Goal: Information Seeking & Learning: Learn about a topic

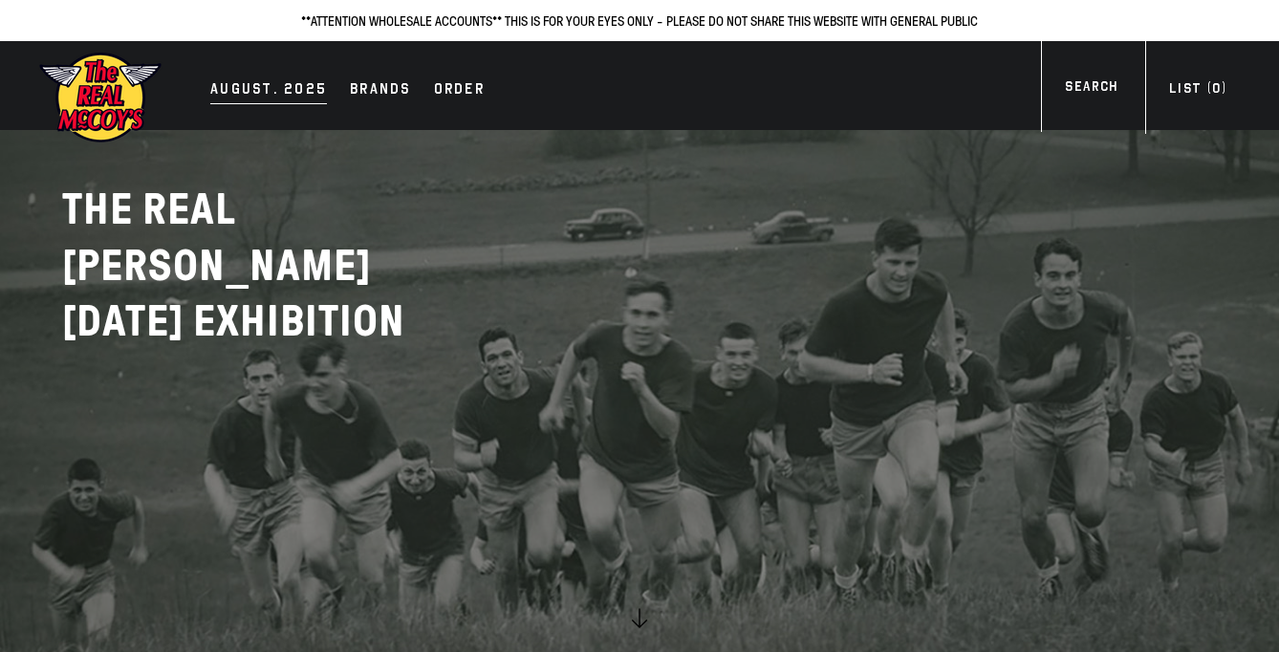
click at [241, 81] on div "AUGUST. 2025" at bounding box center [268, 90] width 117 height 27
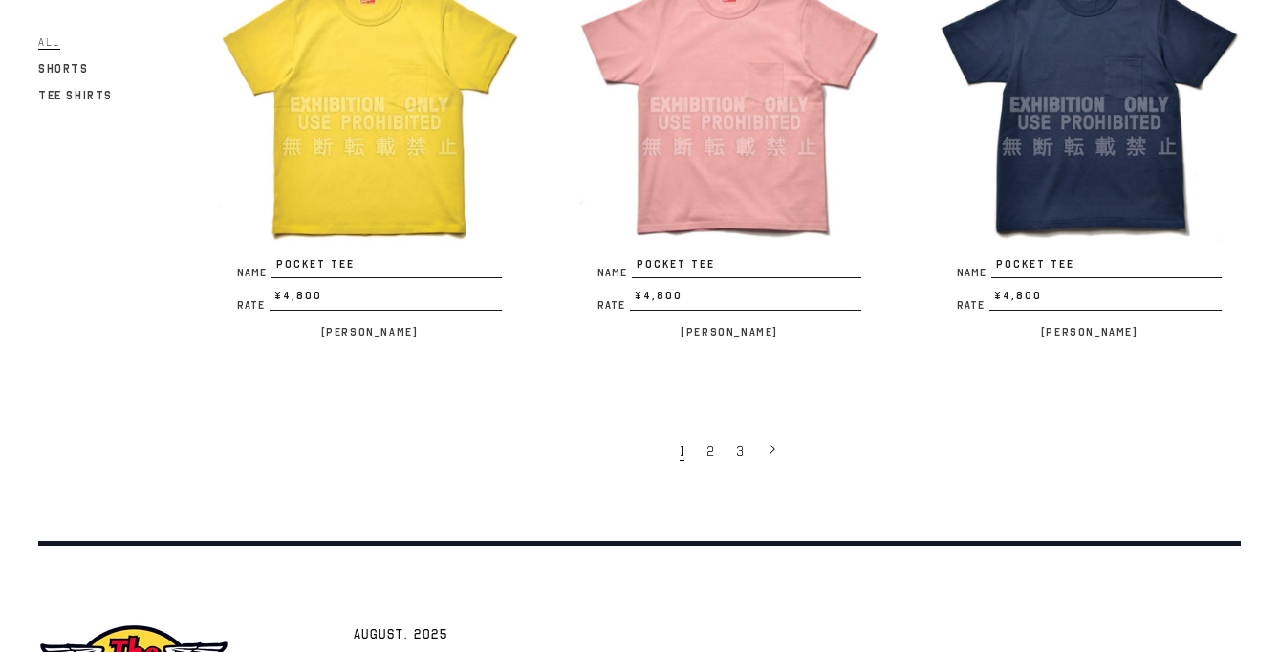
scroll to position [3458, 0]
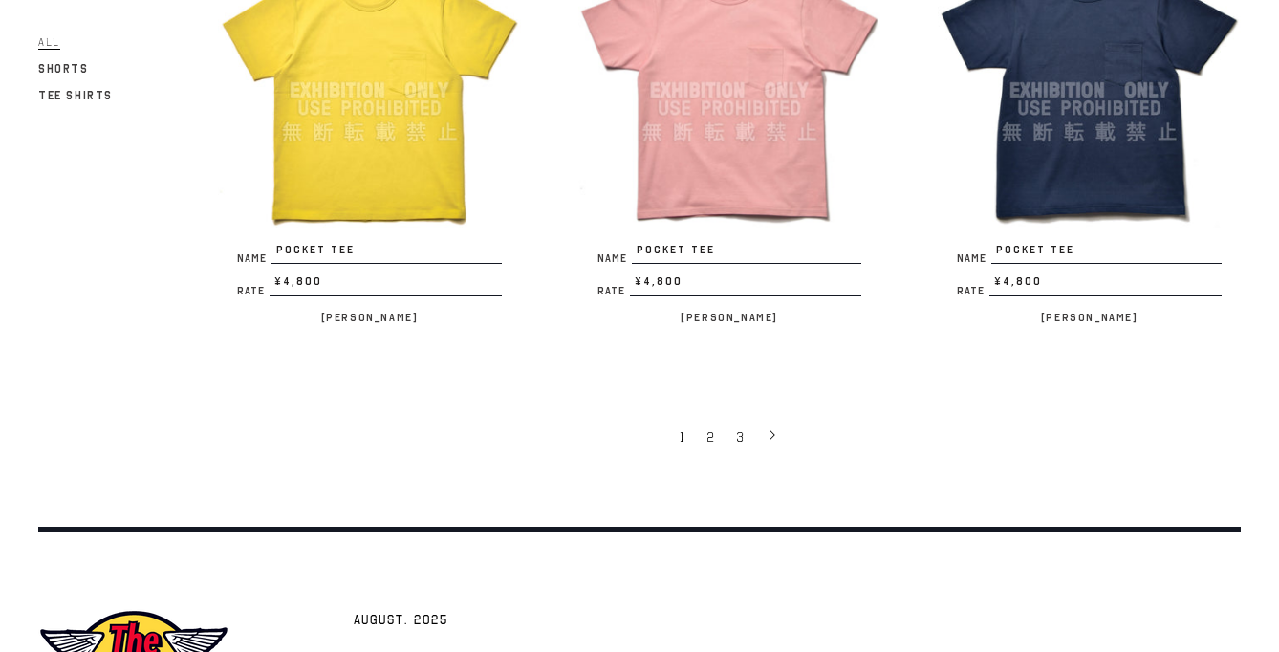
click at [708, 428] on span "2" at bounding box center [710, 437] width 8 height 18
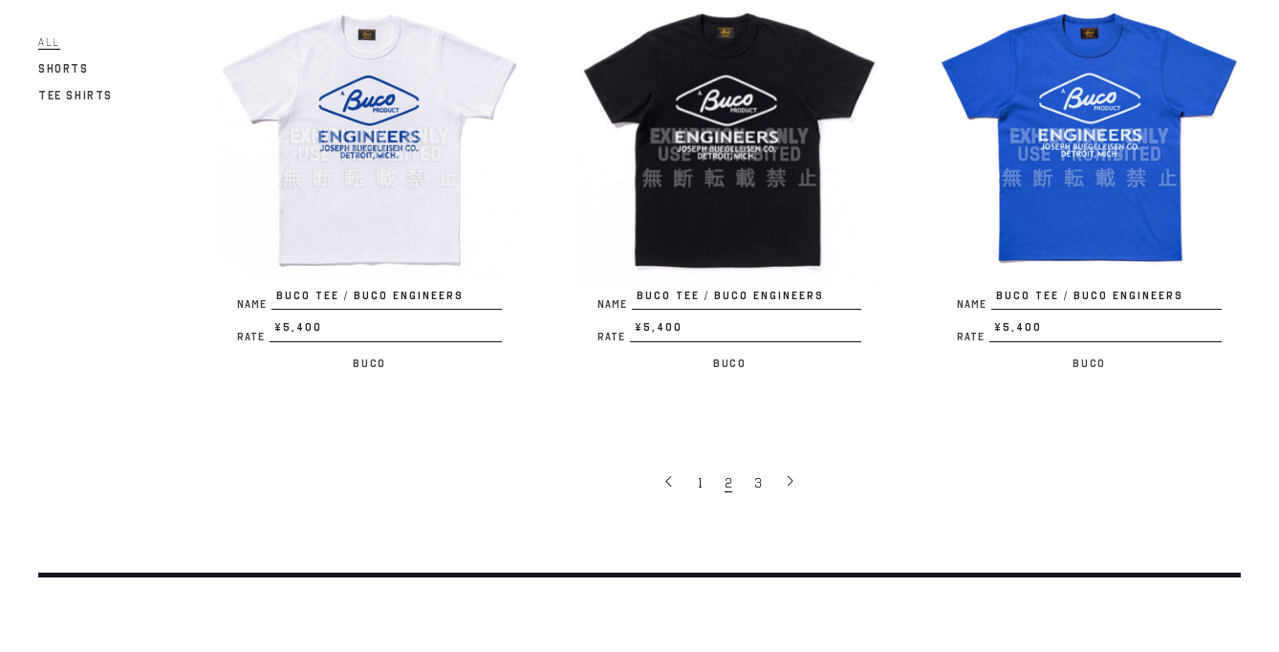
scroll to position [3443, 0]
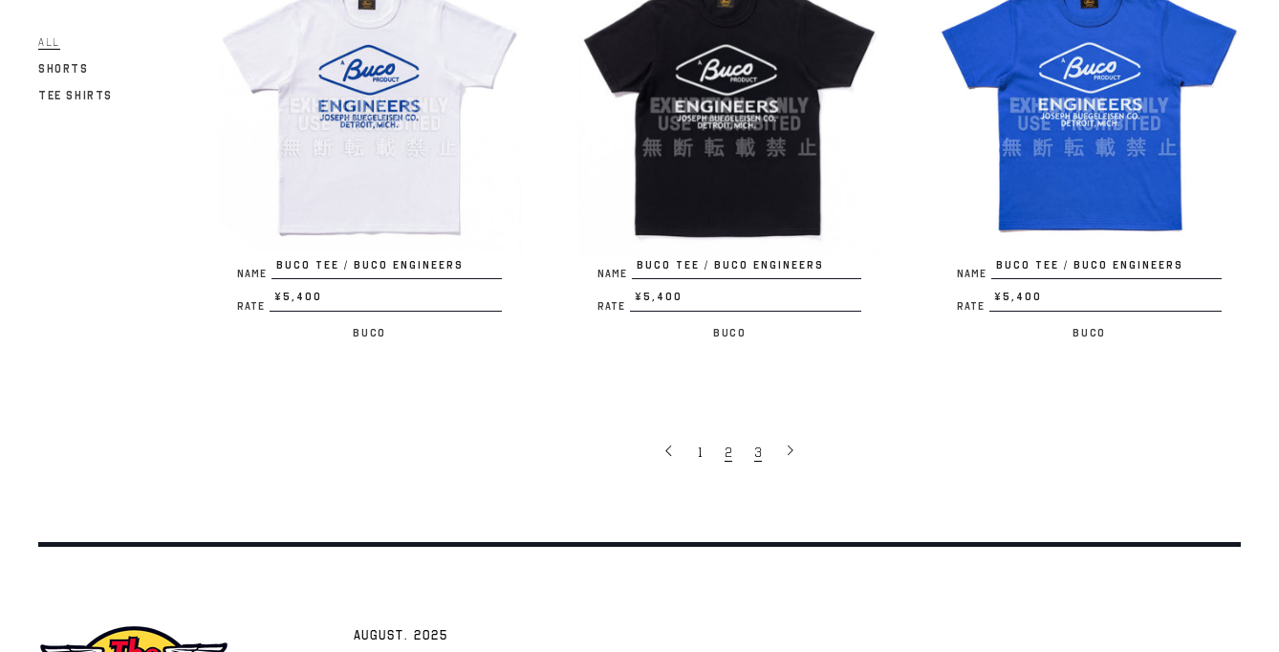
click at [751, 440] on link "3" at bounding box center [760, 451] width 30 height 38
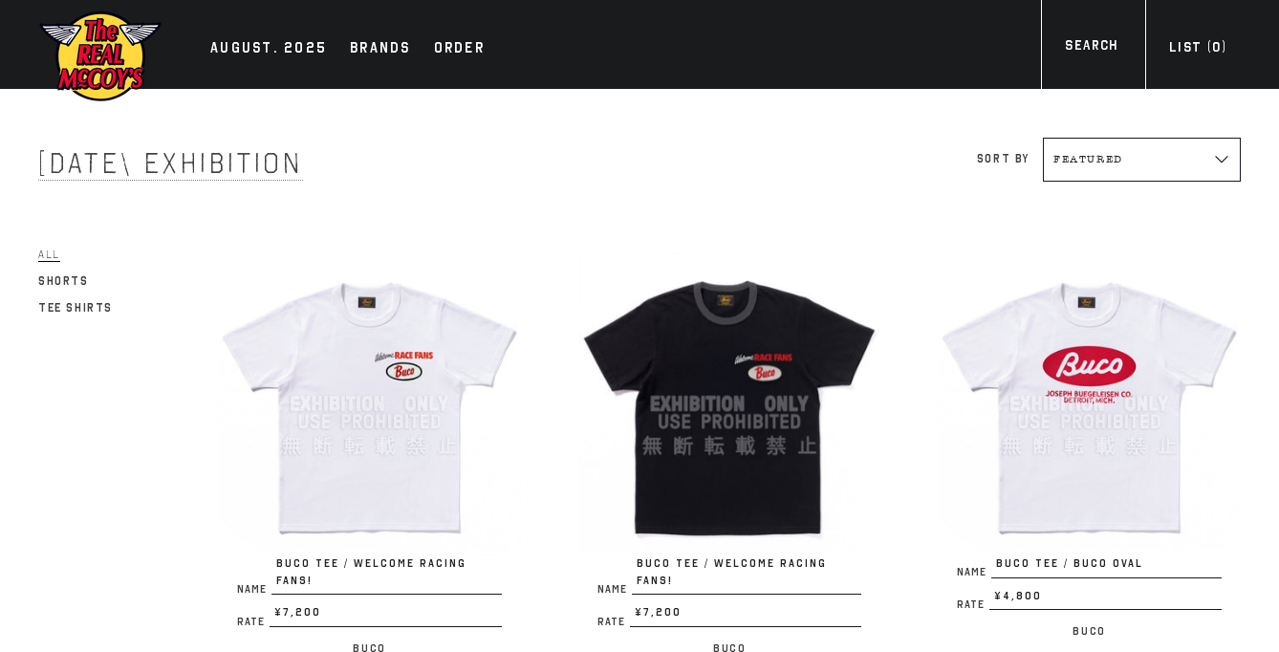
click at [389, 55] on div "Brands" at bounding box center [380, 49] width 61 height 27
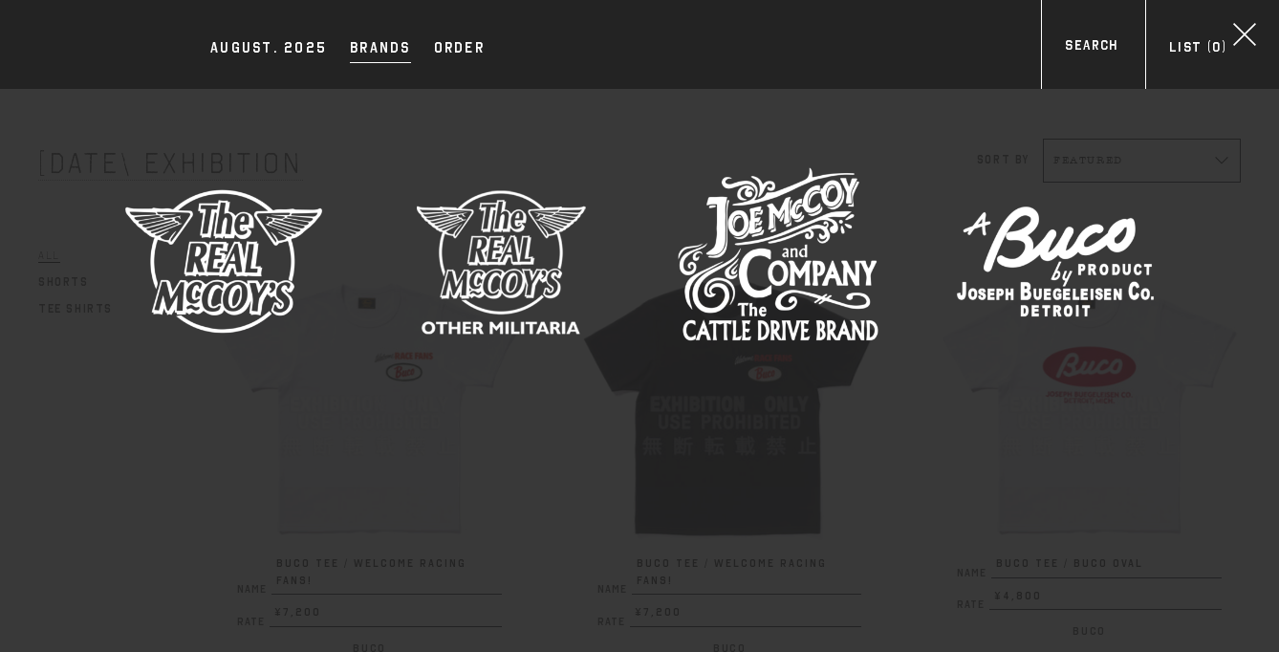
click at [492, 204] on img at bounding box center [501, 261] width 201 height 201
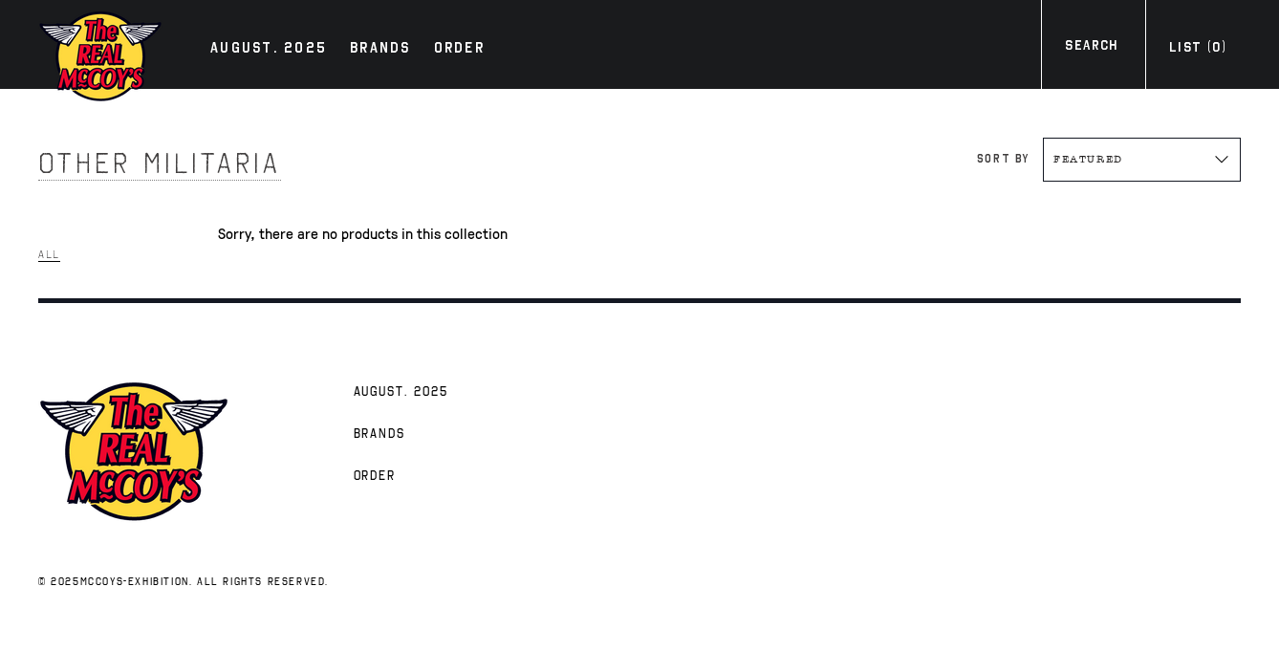
click at [256, 66] on div "AUGUST. 2025 Brands Order More" at bounding box center [639, 44] width 1279 height 89
click at [249, 30] on div "AUGUST. 2025 Brands Order More" at bounding box center [639, 44] width 1279 height 89
click at [249, 45] on div "AUGUST. 2025" at bounding box center [268, 49] width 117 height 27
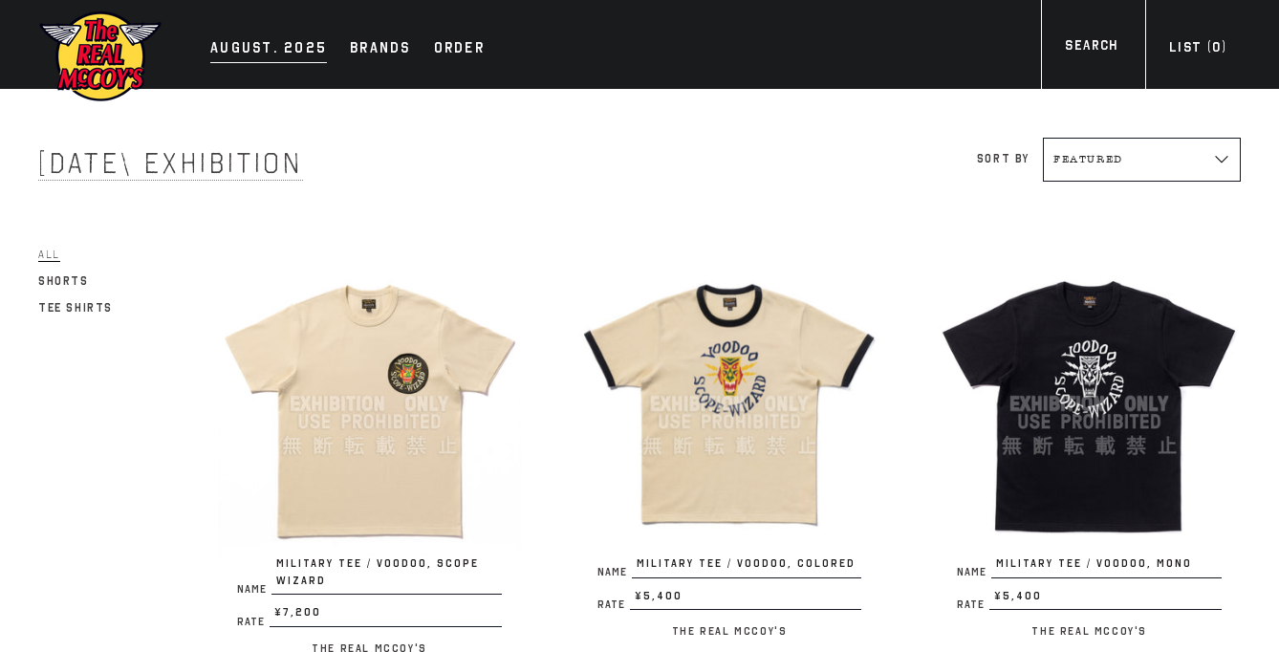
click at [239, 60] on div "AUGUST. 2025" at bounding box center [268, 49] width 117 height 27
click at [488, 150] on h1 "[DATE] Exhibition" at bounding box center [338, 163] width 601 height 36
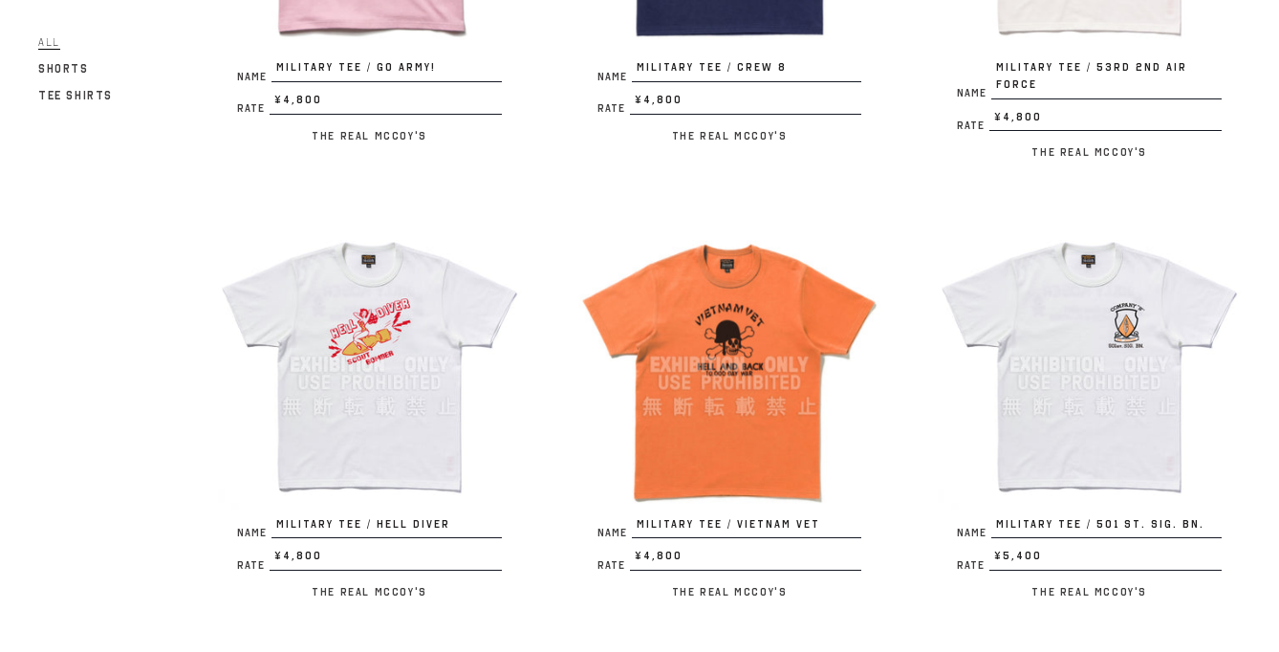
scroll to position [3625, 0]
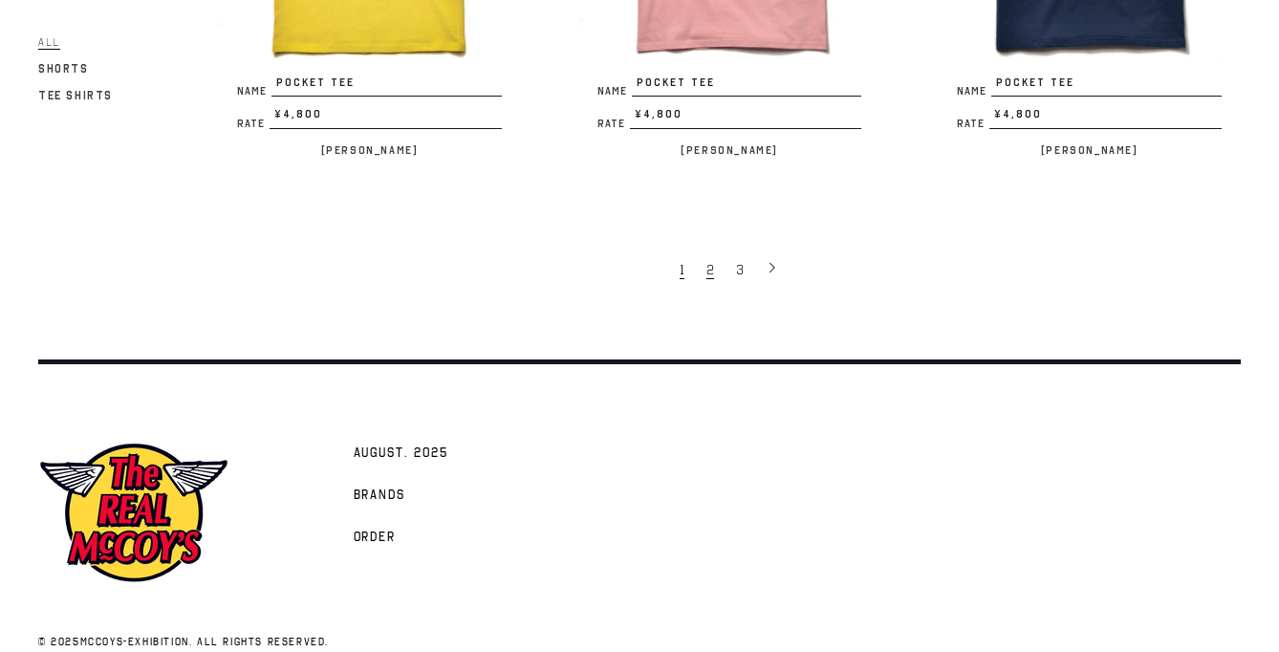
click at [717, 250] on link "2" at bounding box center [712, 269] width 30 height 38
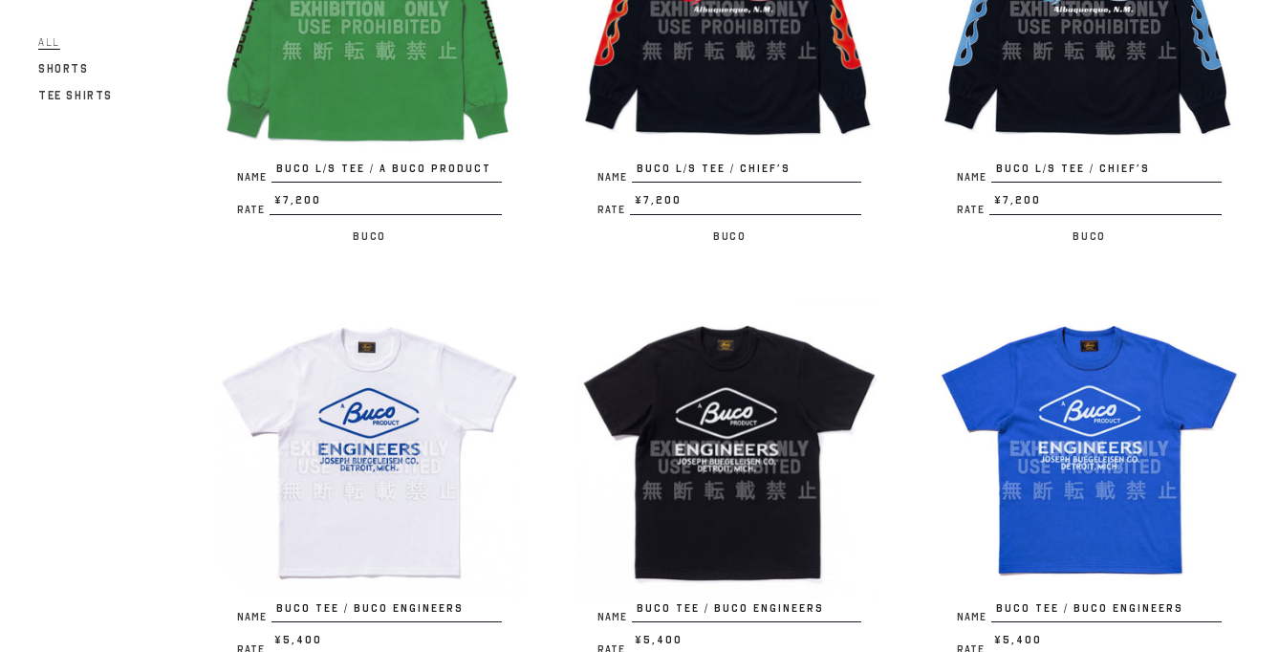
scroll to position [3642, 0]
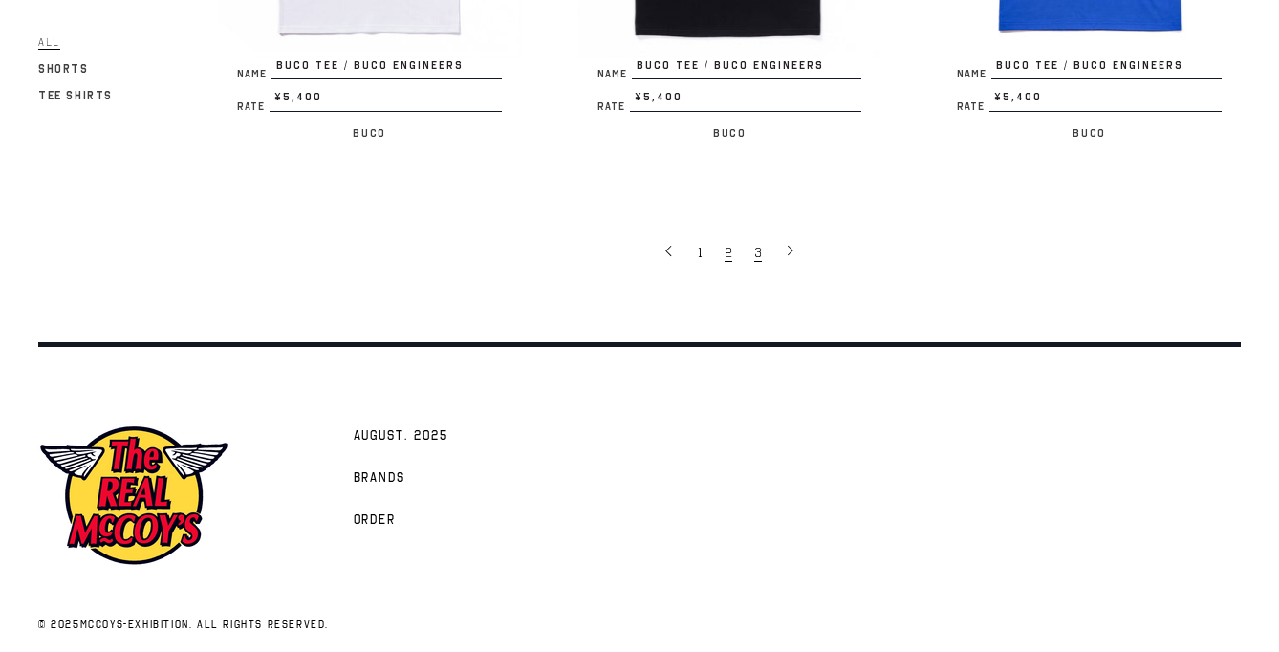
click at [763, 233] on link "3" at bounding box center [760, 251] width 30 height 38
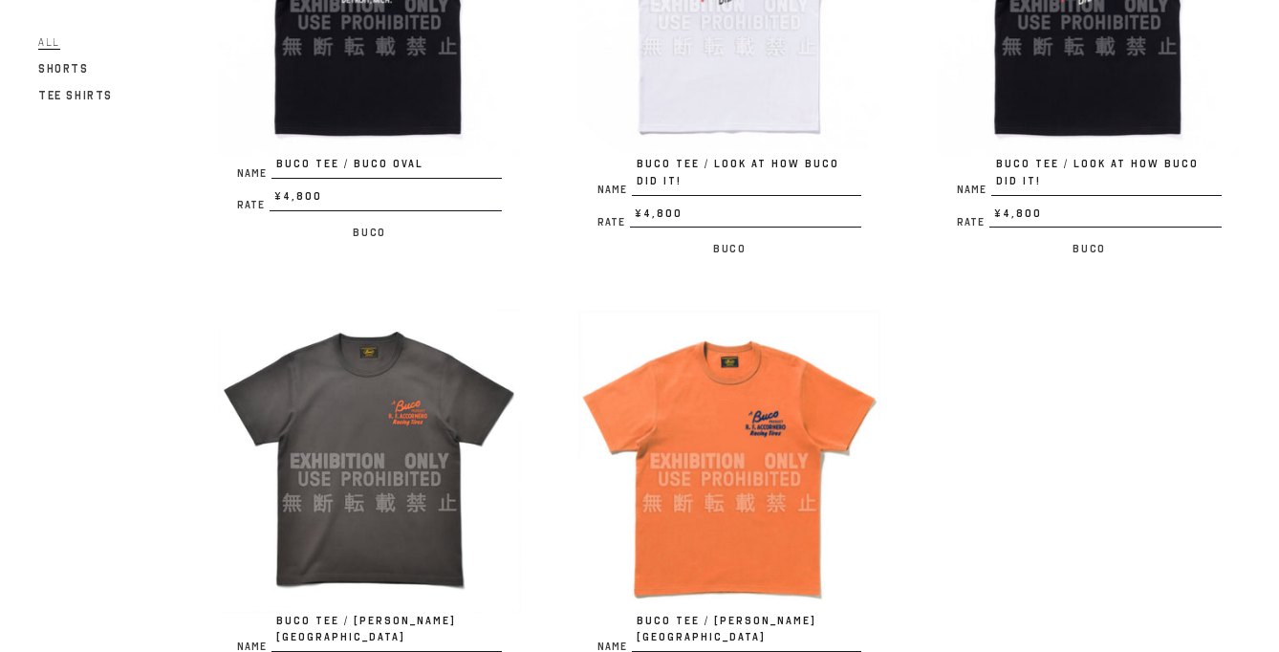
scroll to position [849, 0]
